Goal: Information Seeking & Learning: Understand process/instructions

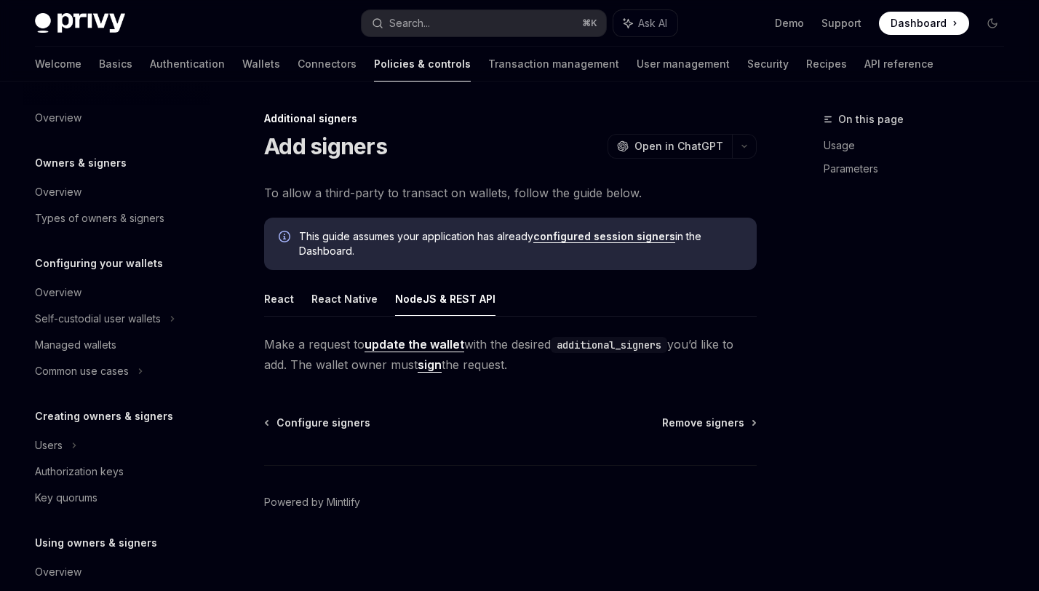
scroll to position [393, 0]
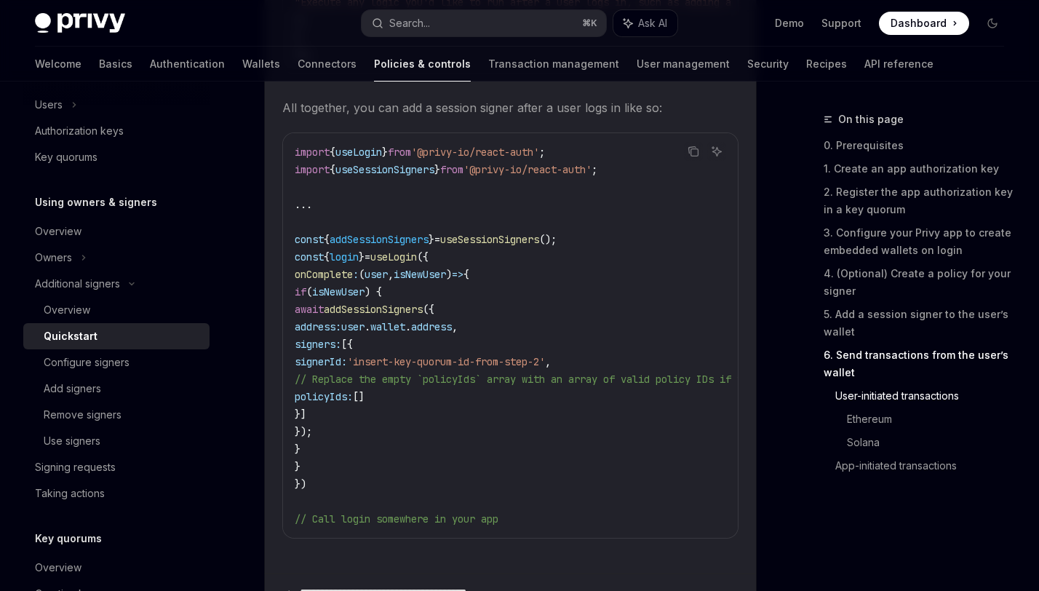
scroll to position [3164, 0]
click at [525, 162] on span "'@privy-io/react-auth'" at bounding box center [528, 168] width 128 height 13
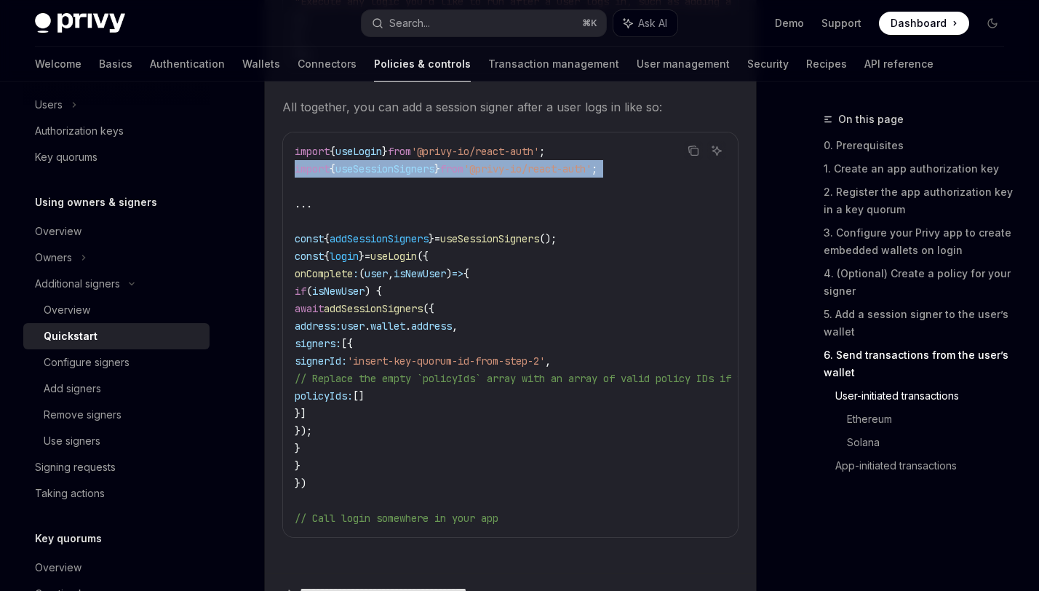
click at [525, 162] on span "'@privy-io/react-auth'" at bounding box center [528, 168] width 128 height 13
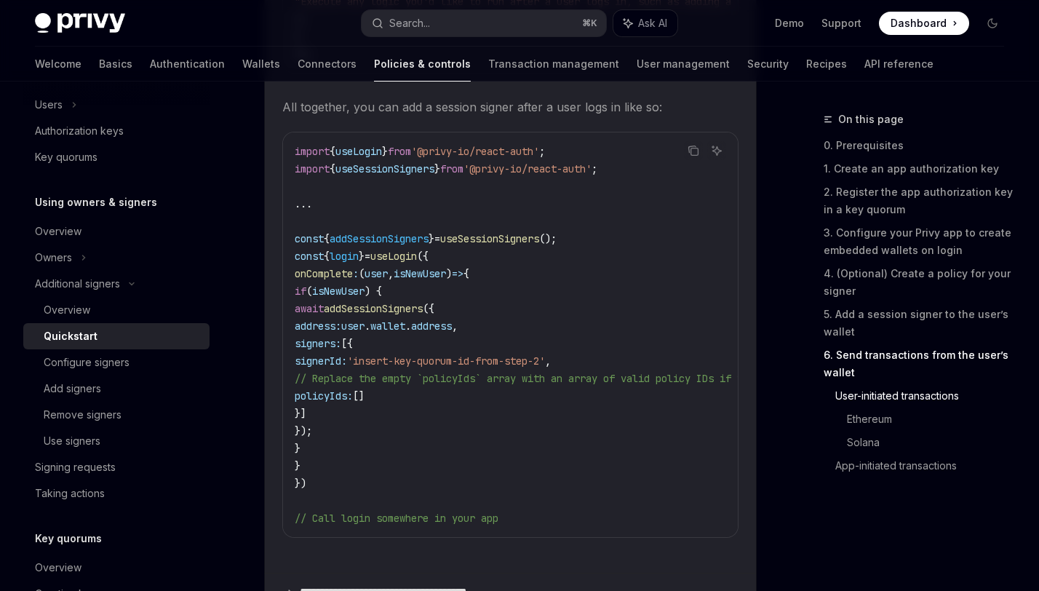
click at [544, 210] on code "import { useLogin } from '@privy-io/react-auth' ; import { useSessionSigners } …" at bounding box center [839, 335] width 1089 height 384
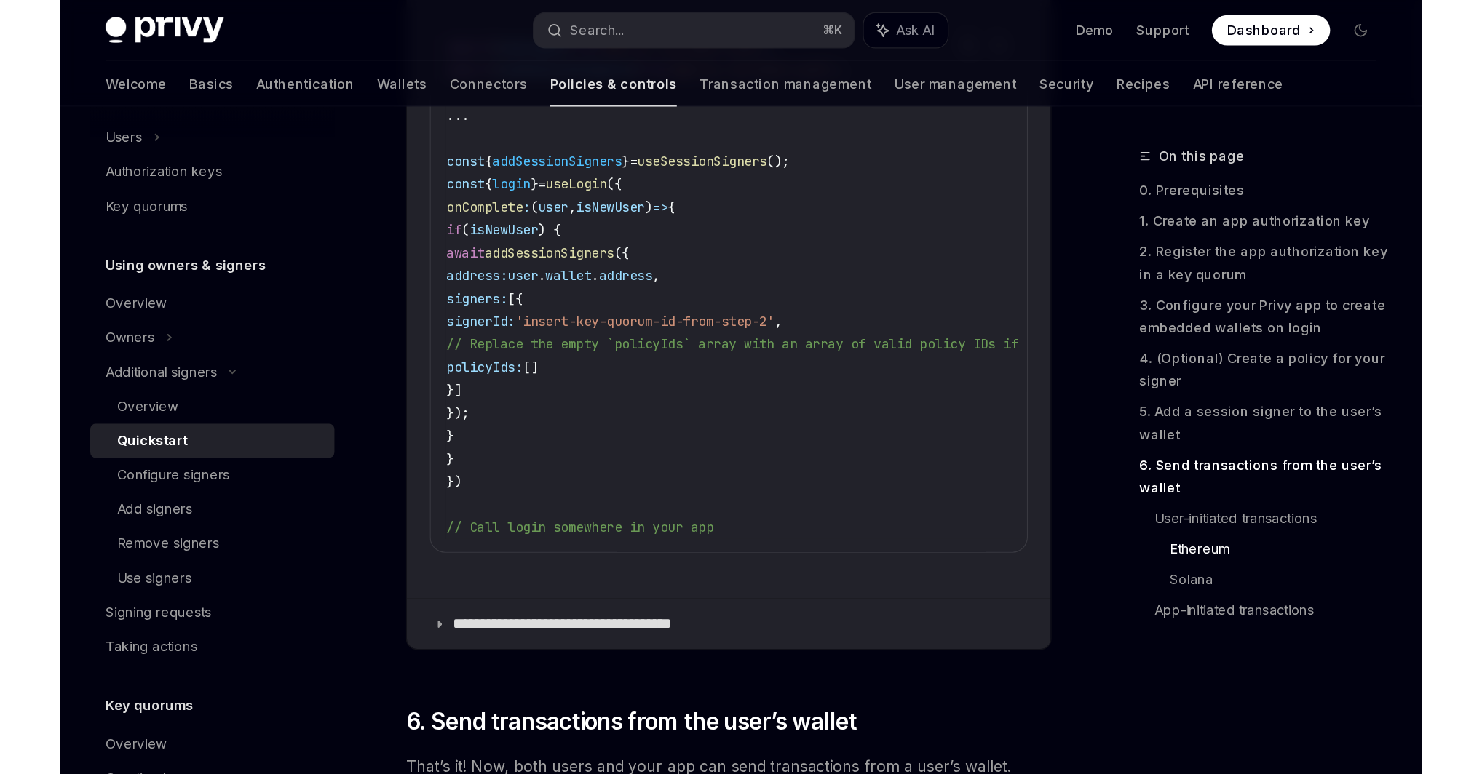
scroll to position [3282, 0]
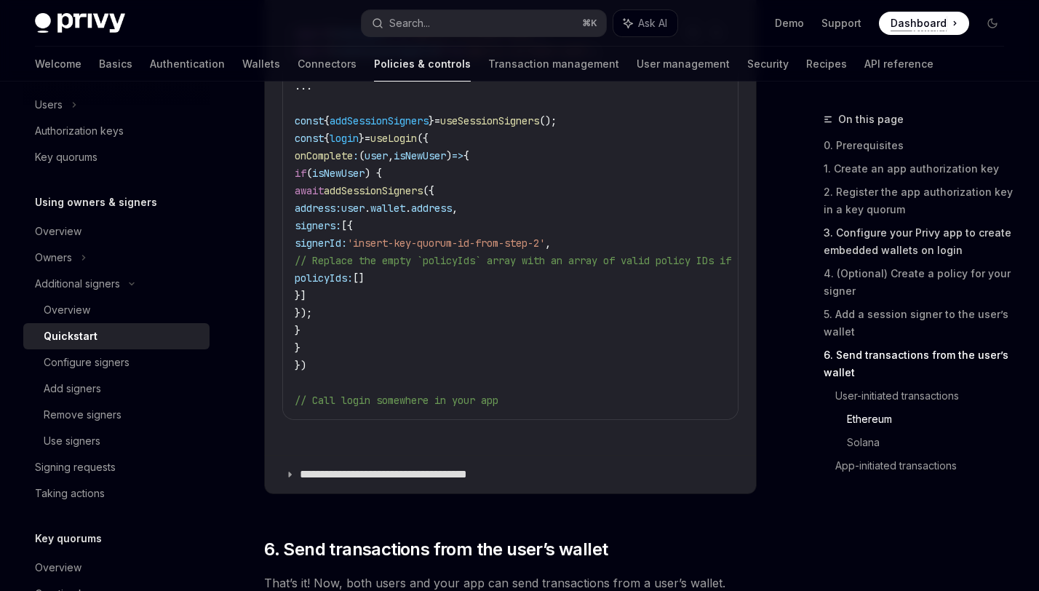
type textarea "*"
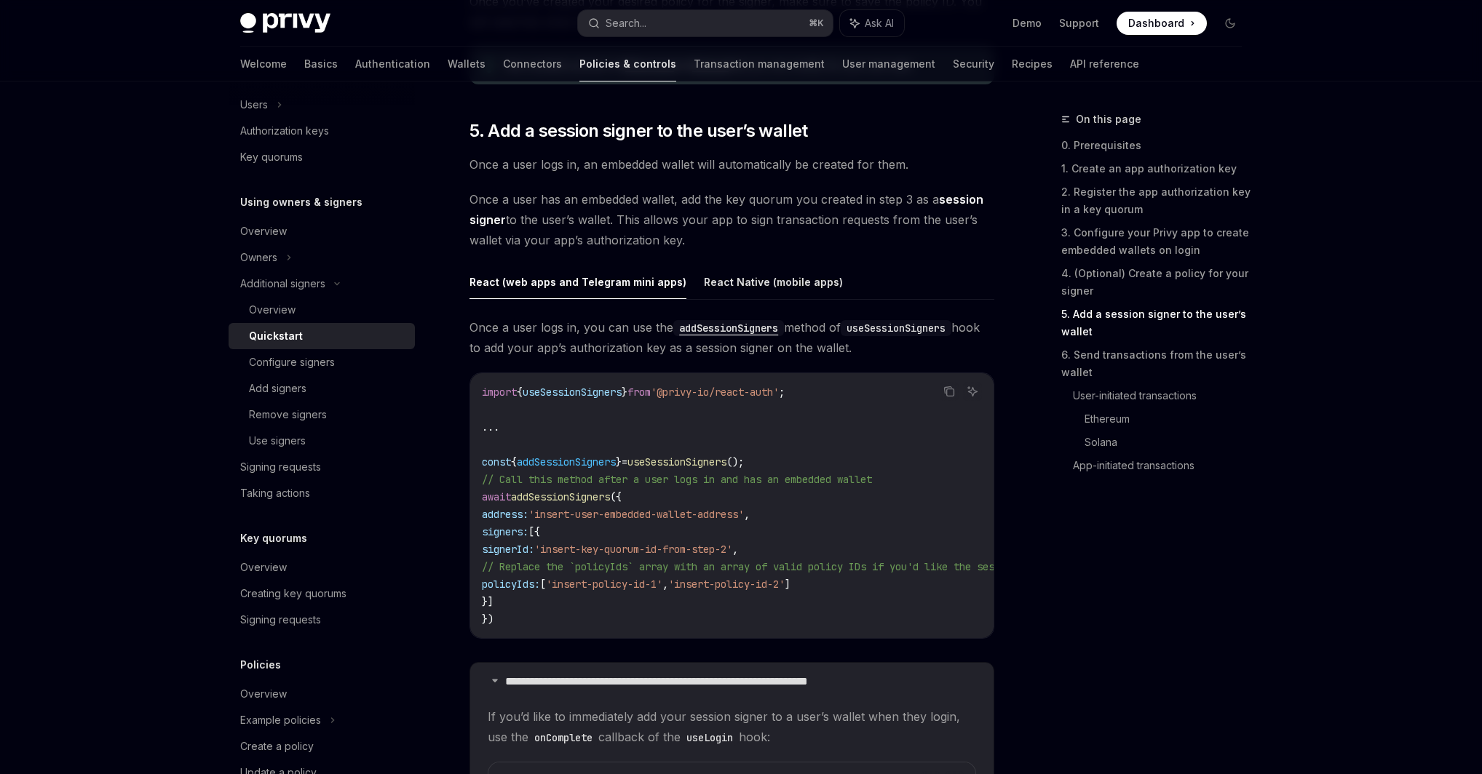
scroll to position [2089, 0]
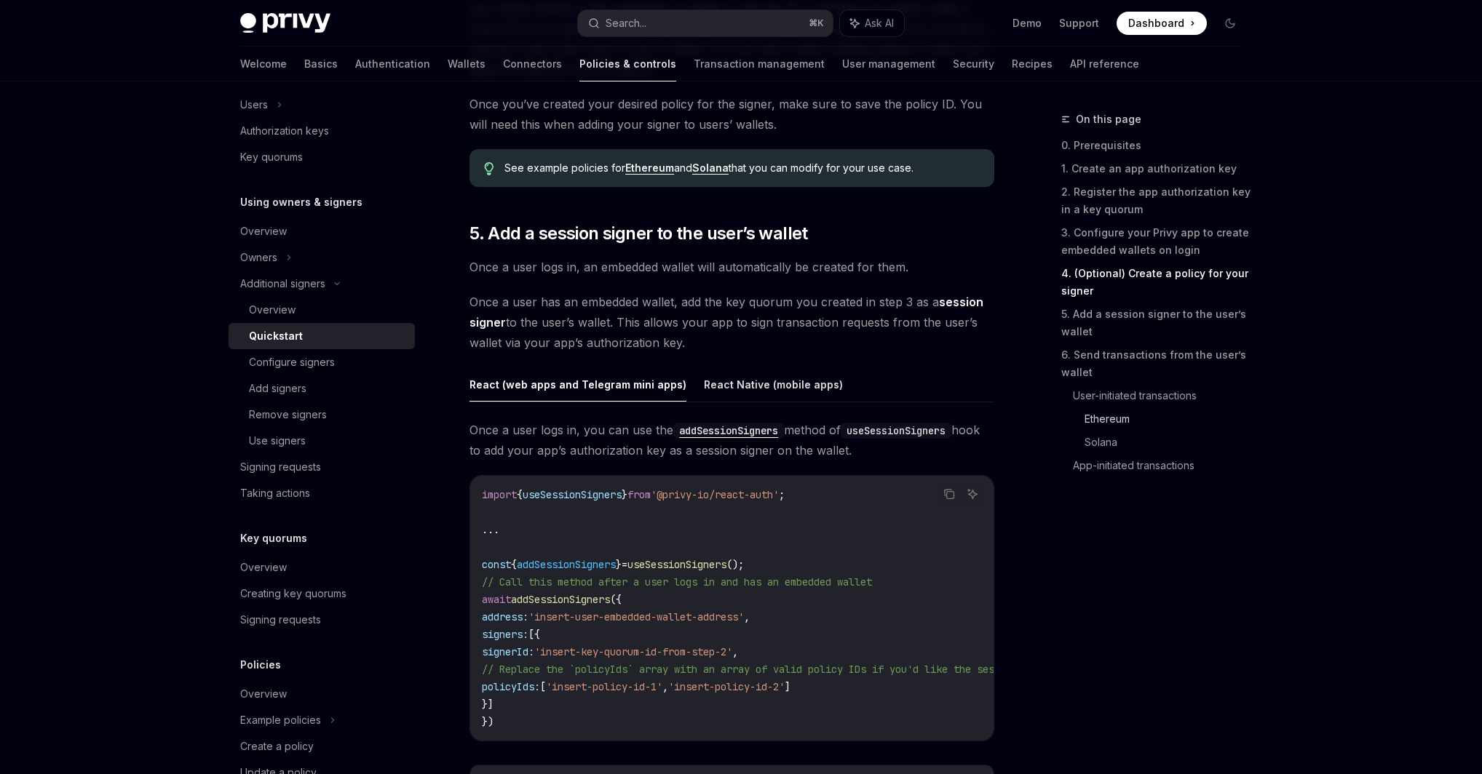
click at [1038, 418] on link "Ethereum" at bounding box center [1168, 418] width 169 height 23
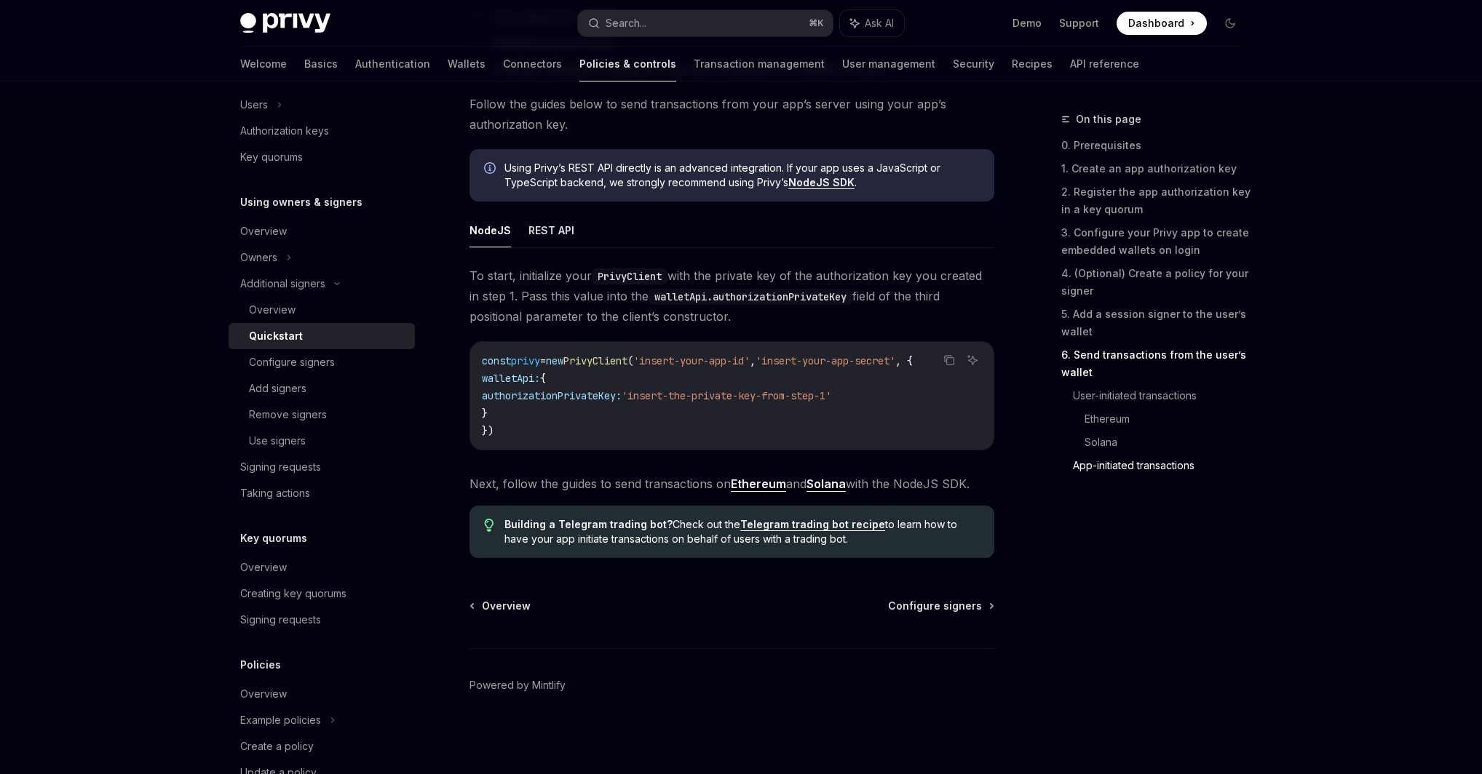
scroll to position [4305, 0]
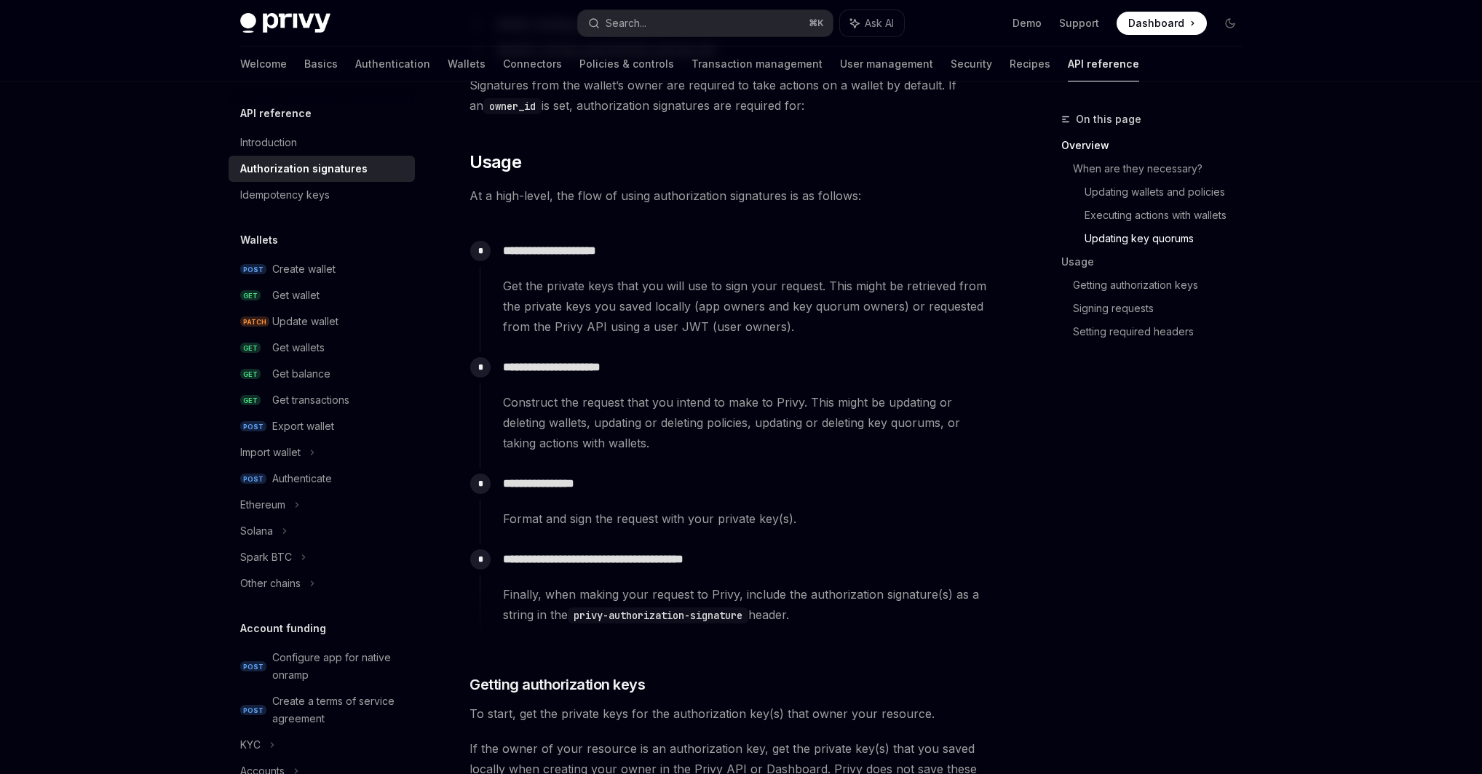
scroll to position [1313, 0]
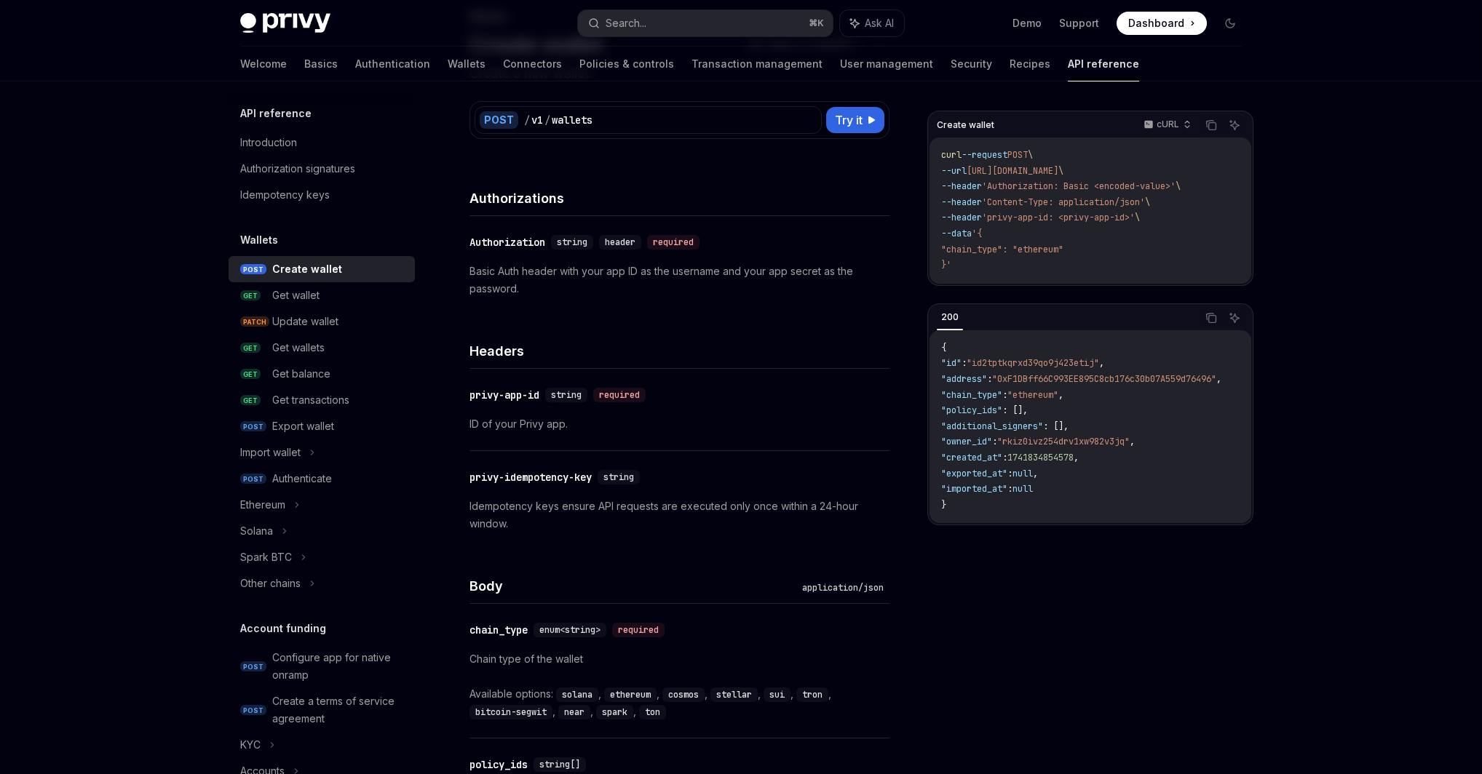
scroll to position [103, 0]
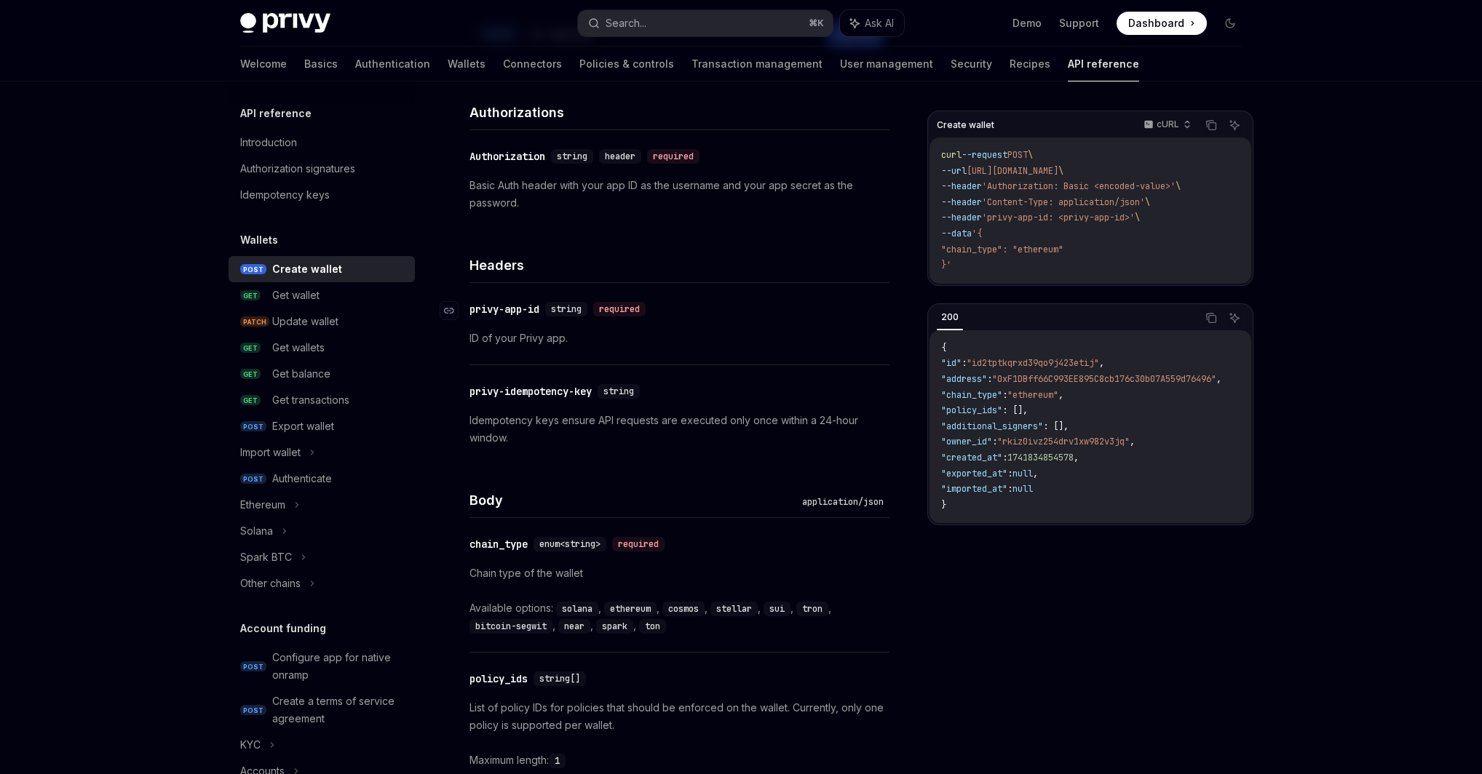
click at [750, 378] on div "​ privy-idempotency-key string Idempotency keys ensure API requests are execute…" at bounding box center [679, 414] width 420 height 99
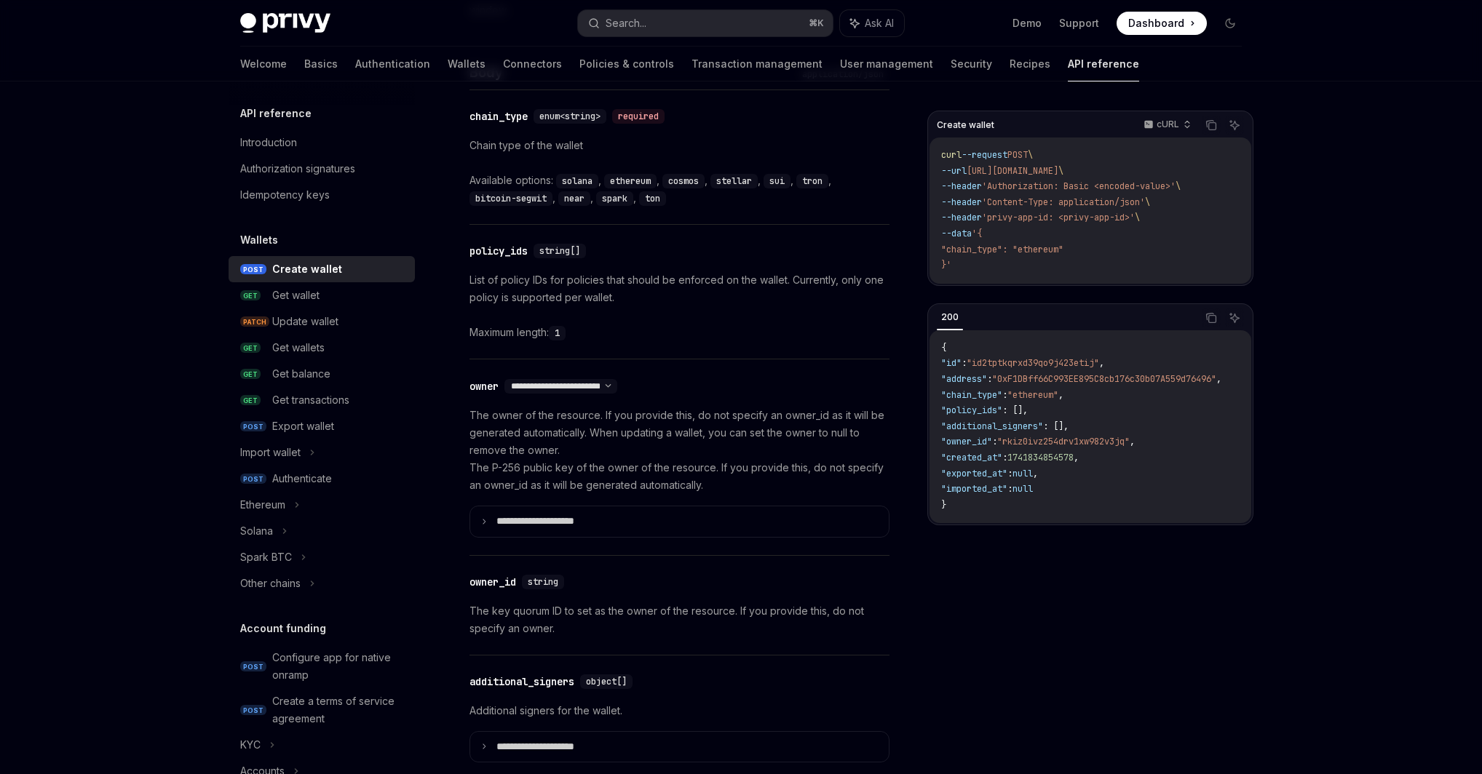
scroll to position [647, 0]
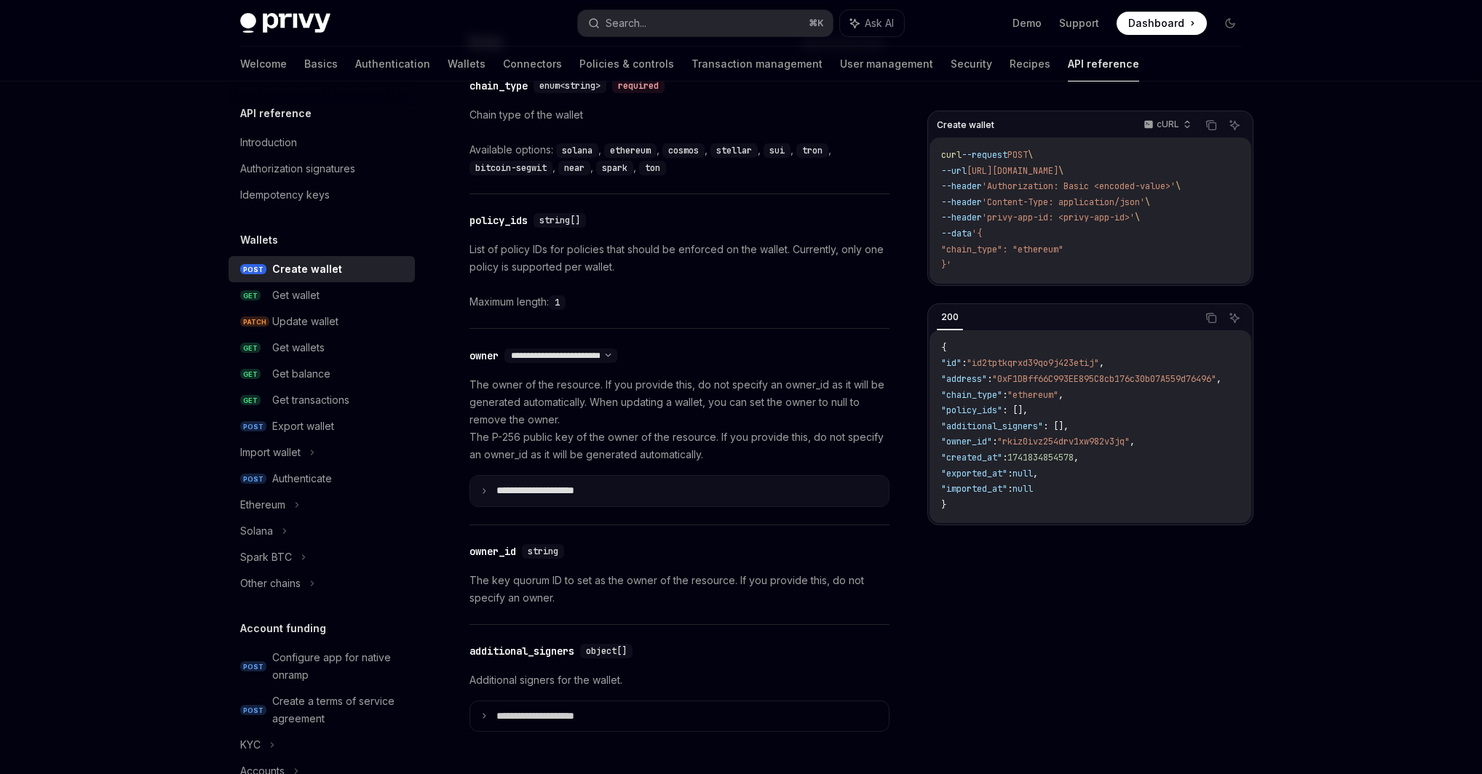
click at [581, 494] on p "**********" at bounding box center [546, 491] width 101 height 13
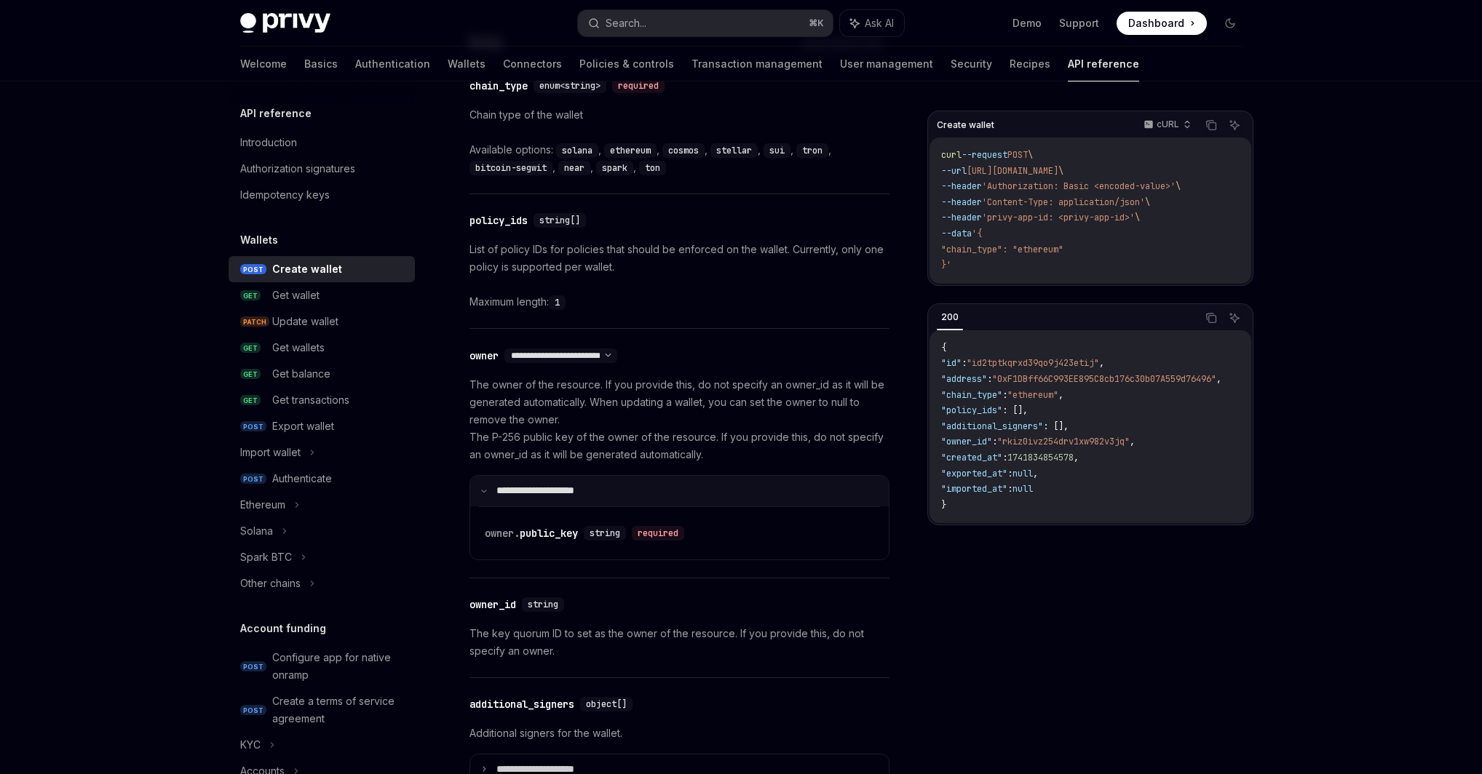
click at [581, 494] on p "**********" at bounding box center [544, 491] width 97 height 13
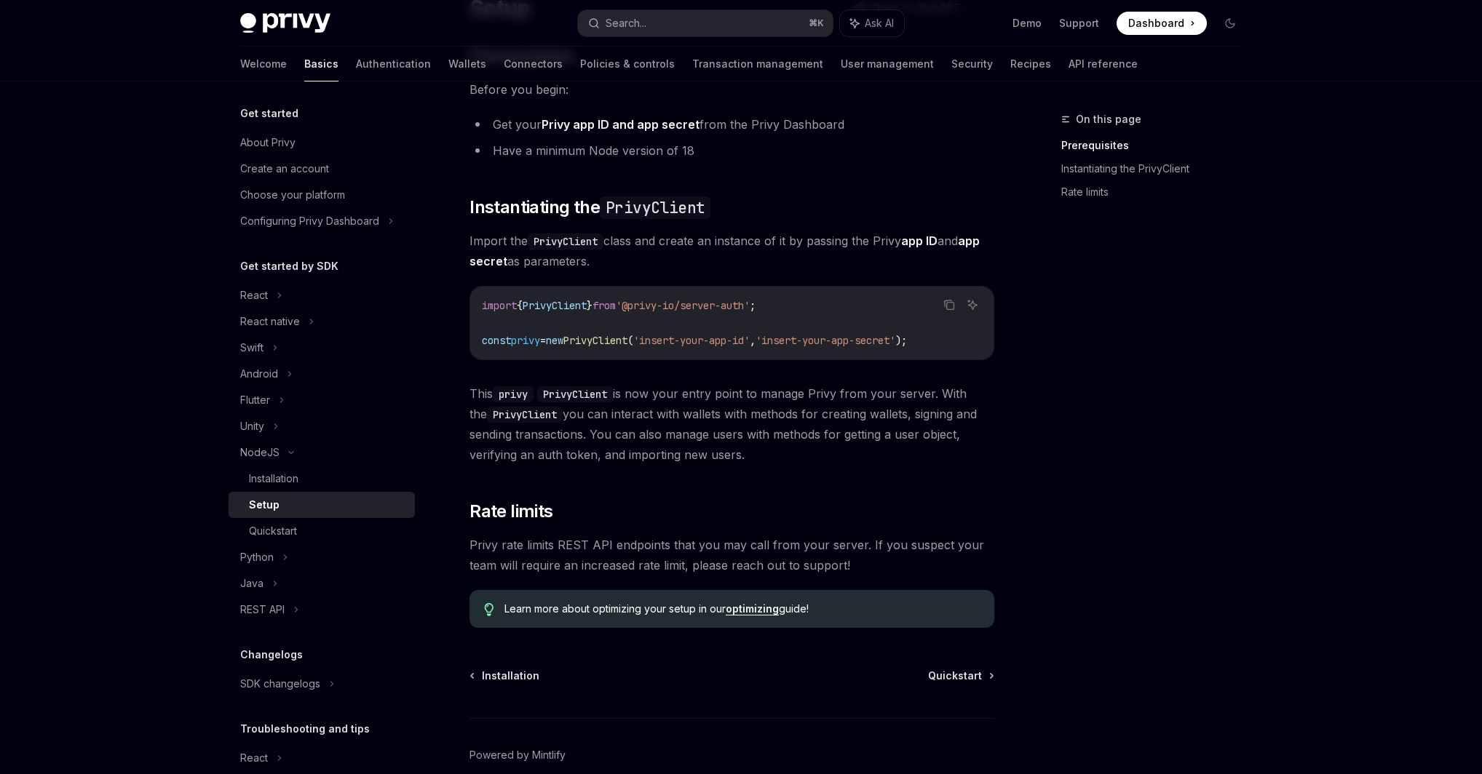
scroll to position [209, 0]
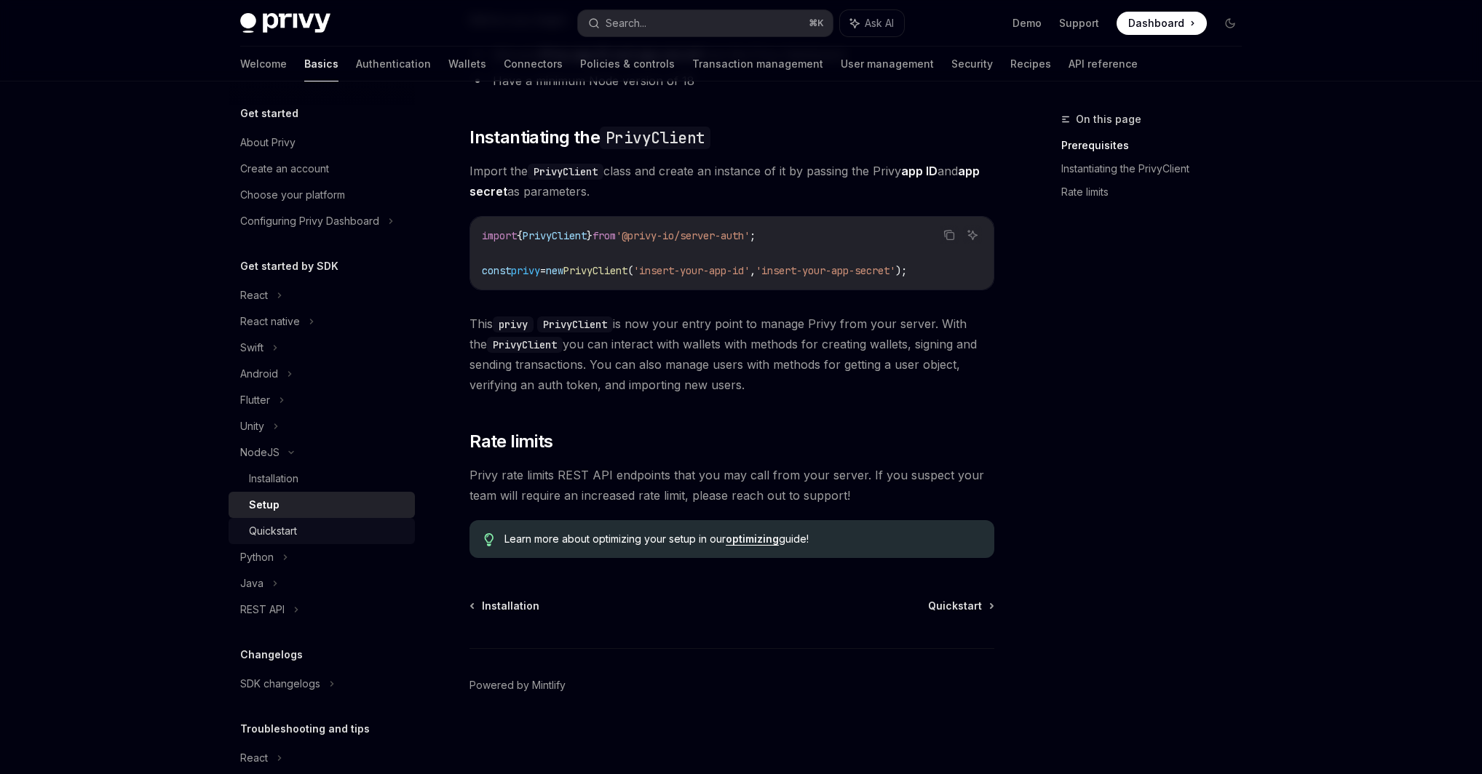
click at [266, 528] on div "Quickstart" at bounding box center [273, 530] width 48 height 17
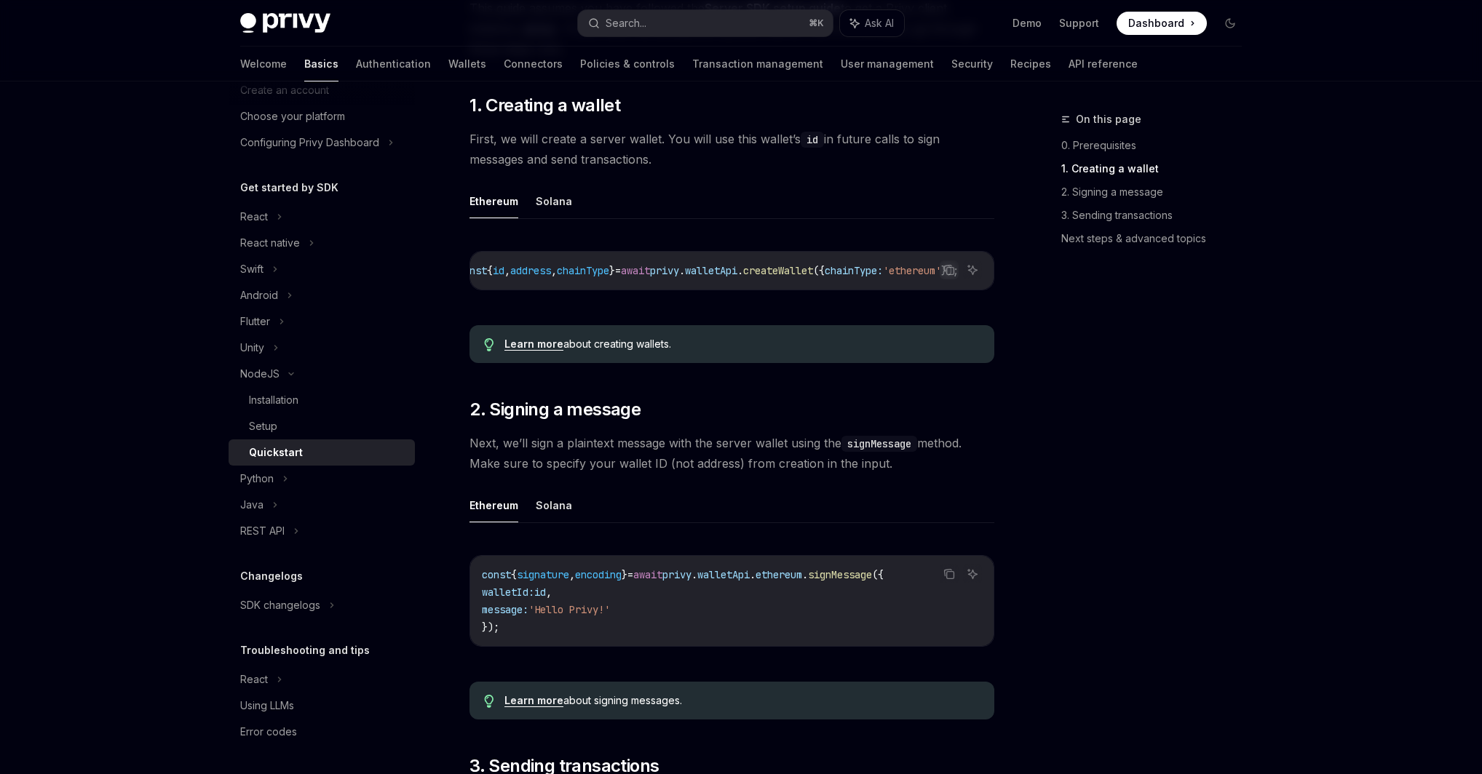
scroll to position [0, 92]
click at [928, 421] on h2 "​ 2. Signing a message" at bounding box center [731, 409] width 525 height 23
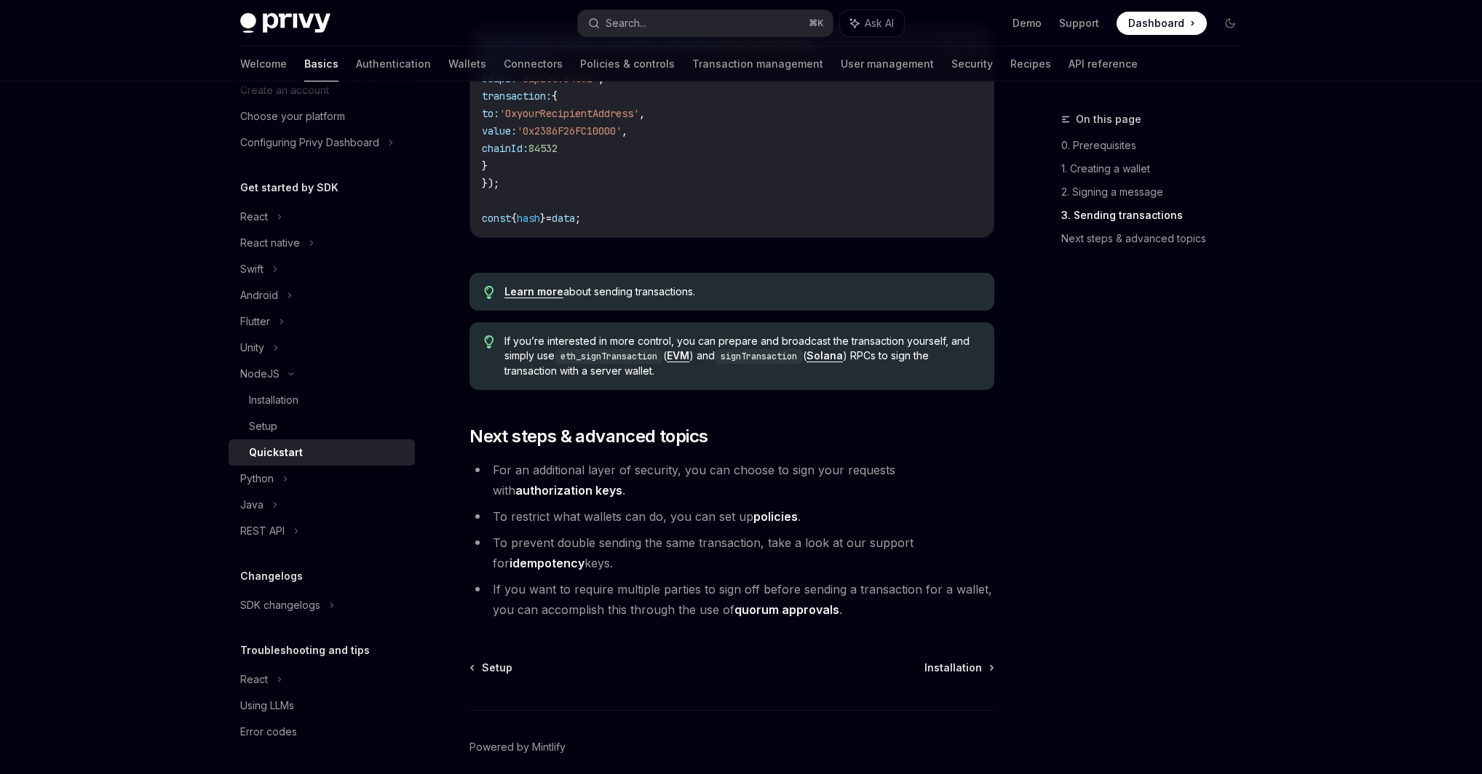
scroll to position [1336, 0]
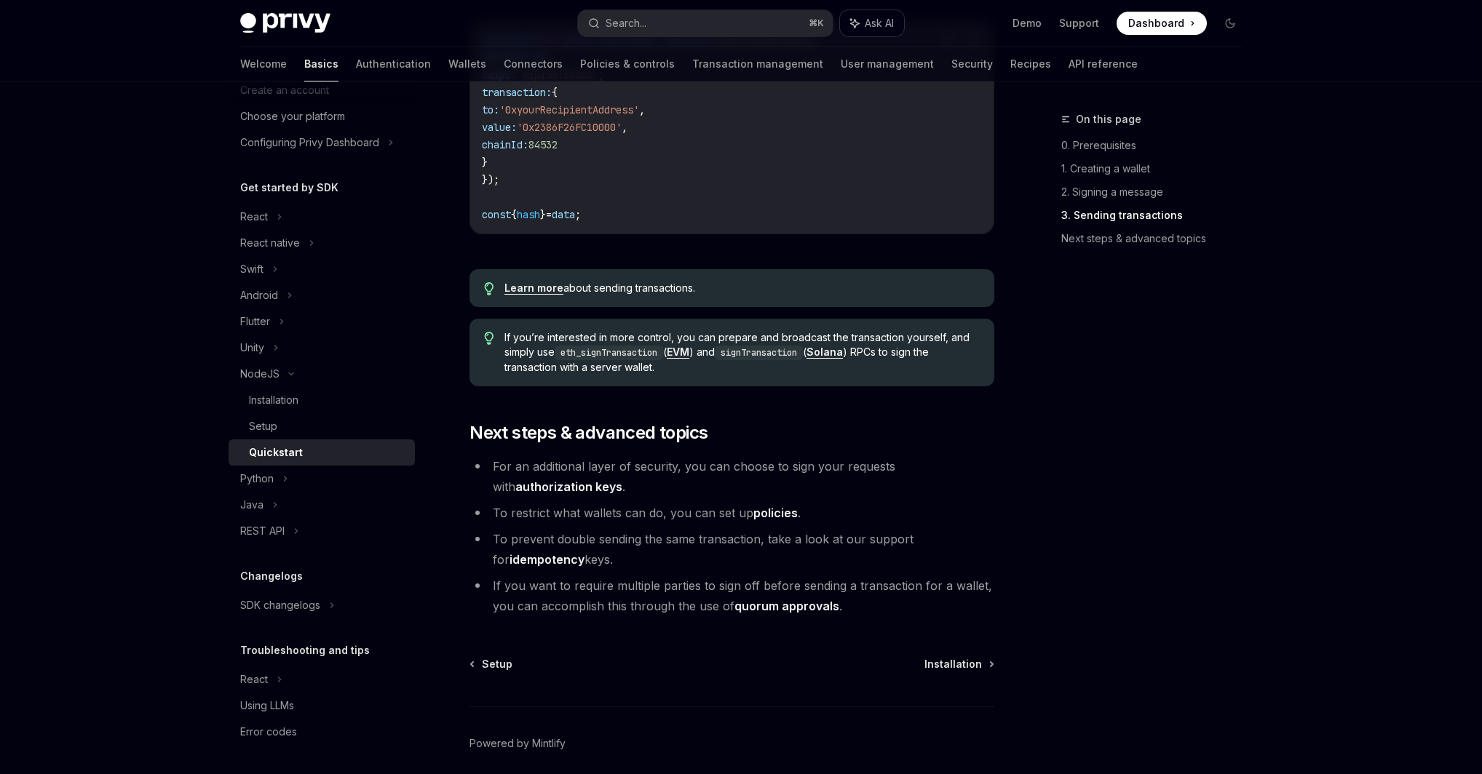
click at [879, 14] on button "Ask AI" at bounding box center [872, 23] width 64 height 26
type textarea "*"
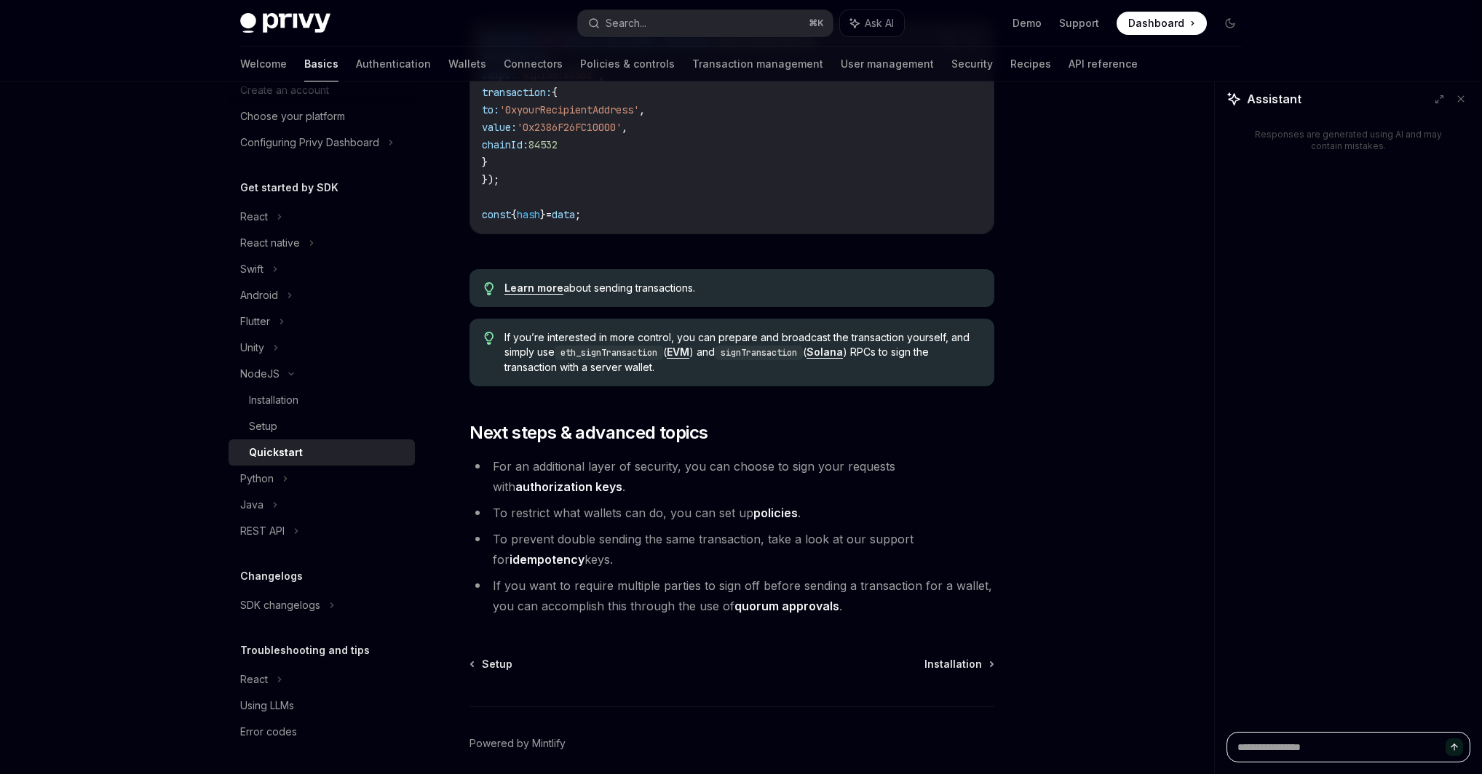
click at [1289, 749] on textarea at bounding box center [1348, 747] width 244 height 31
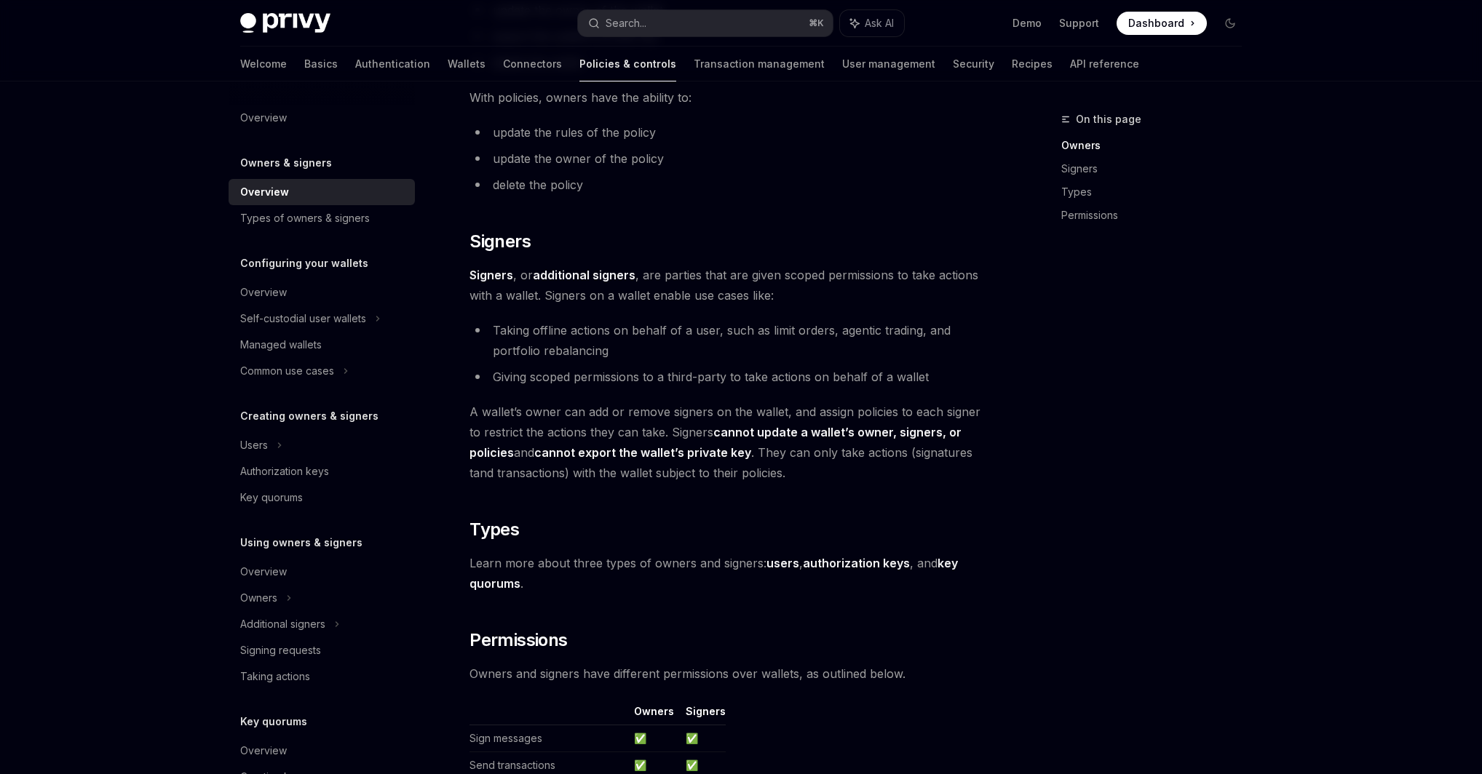
scroll to position [1066, 0]
